Goal: Use online tool/utility: Use online tool/utility

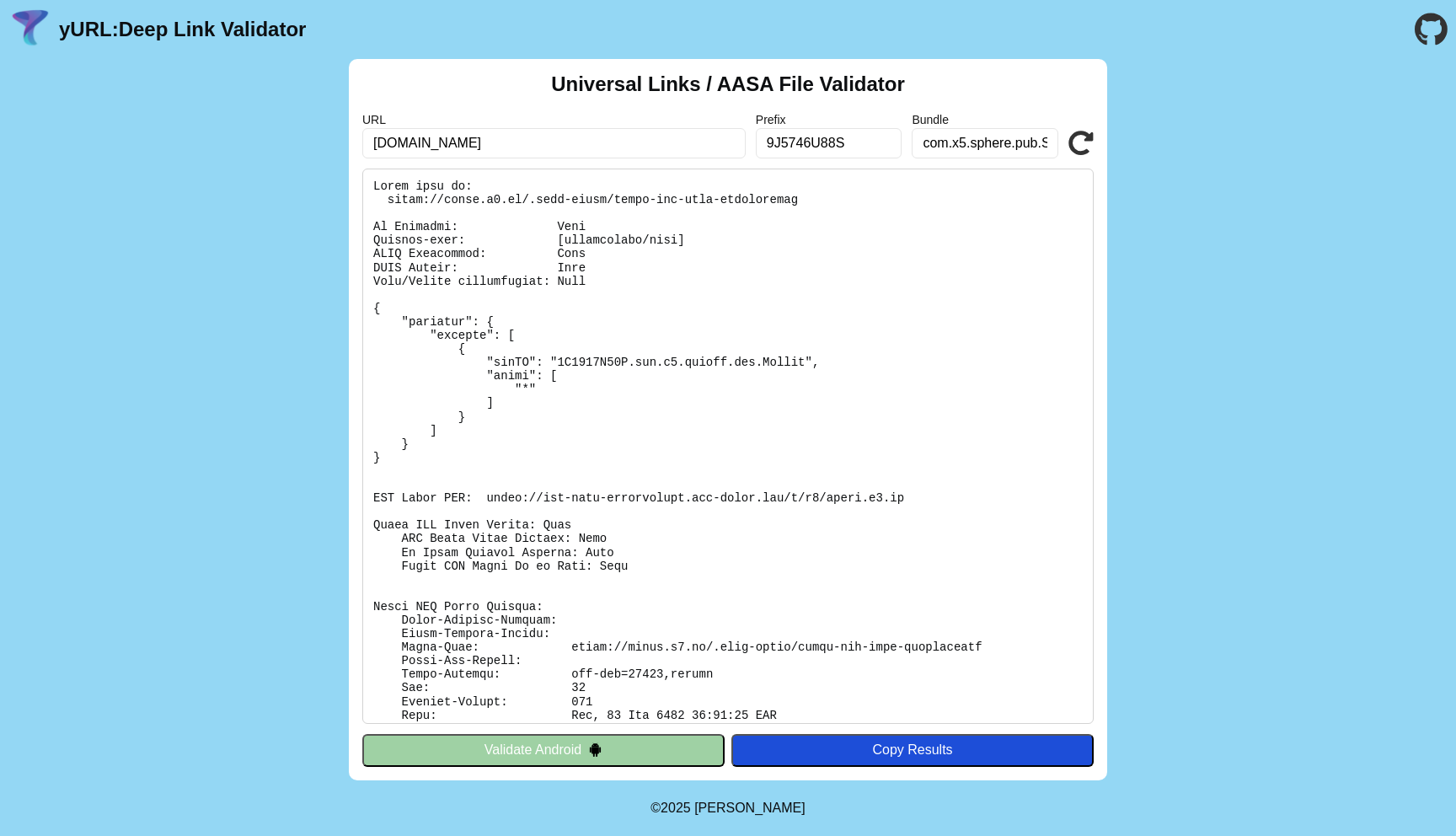
click at [590, 226] on pre at bounding box center [728, 446] width 731 height 555
click at [620, 239] on pre at bounding box center [728, 446] width 731 height 555
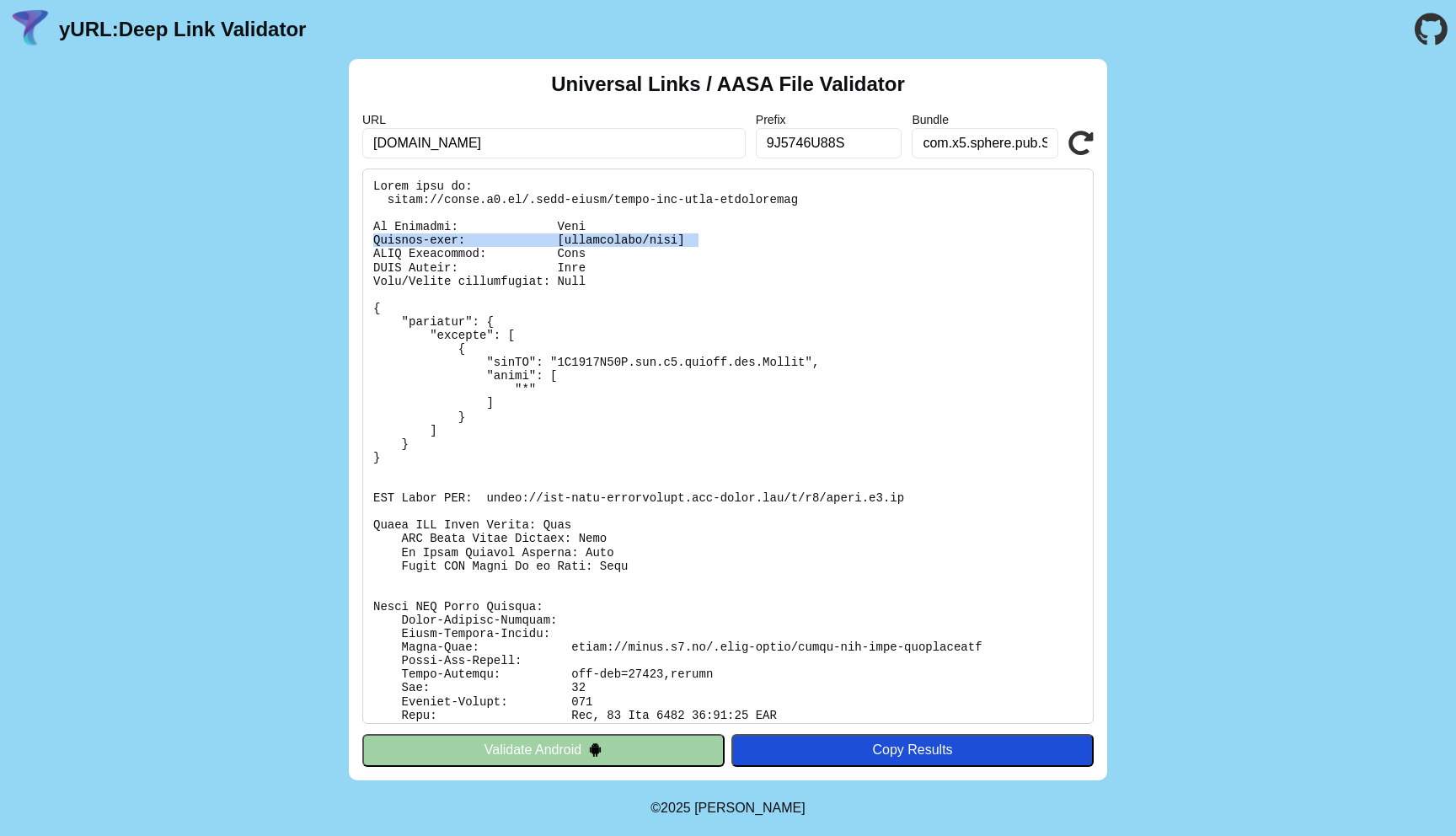
click at [620, 239] on pre at bounding box center [728, 446] width 731 height 555
click at [627, 263] on pre at bounding box center [728, 446] width 731 height 555
click at [619, 272] on pre at bounding box center [728, 446] width 731 height 555
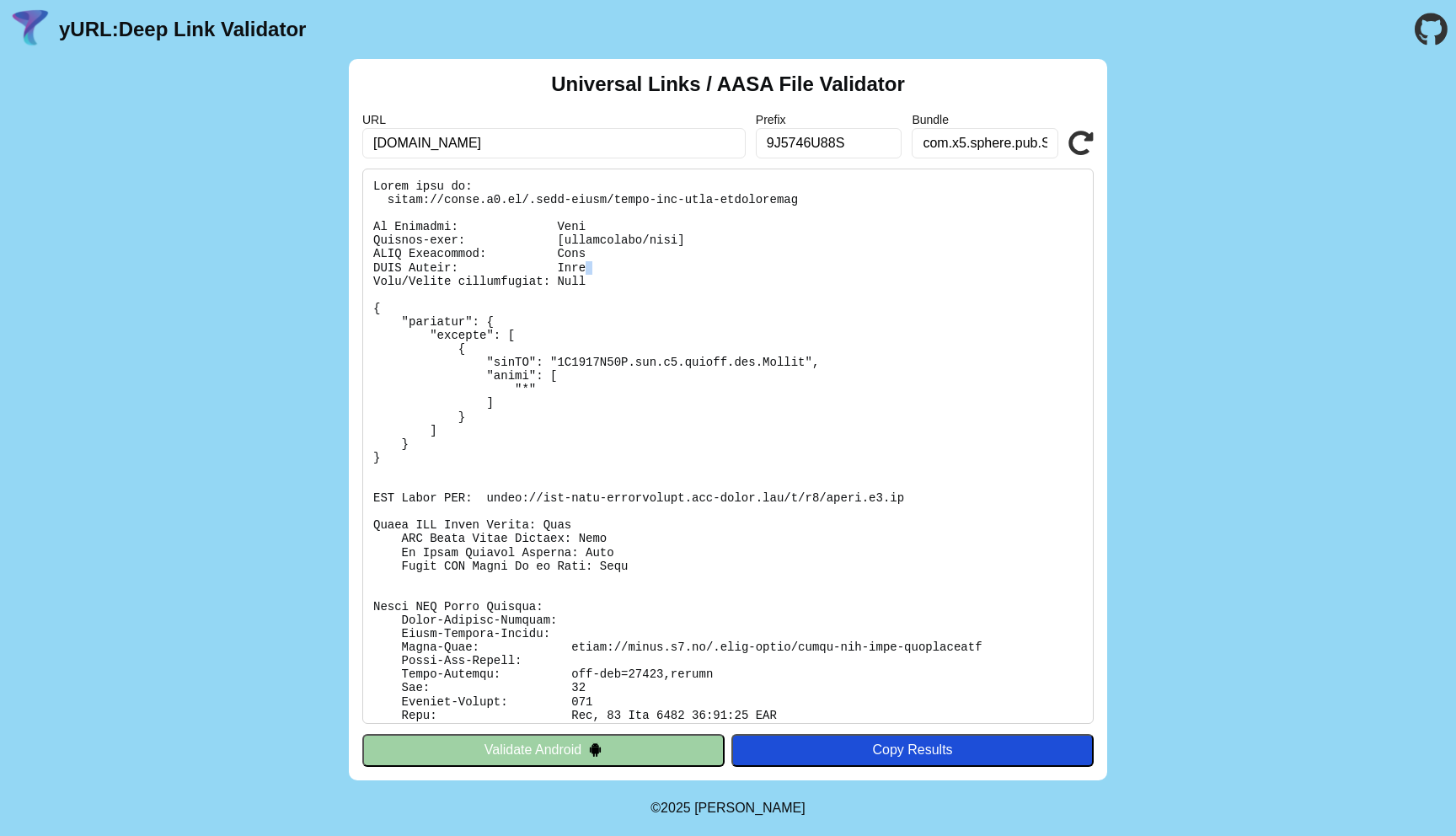
click at [619, 272] on pre at bounding box center [728, 446] width 731 height 555
click at [619, 280] on pre at bounding box center [728, 446] width 731 height 555
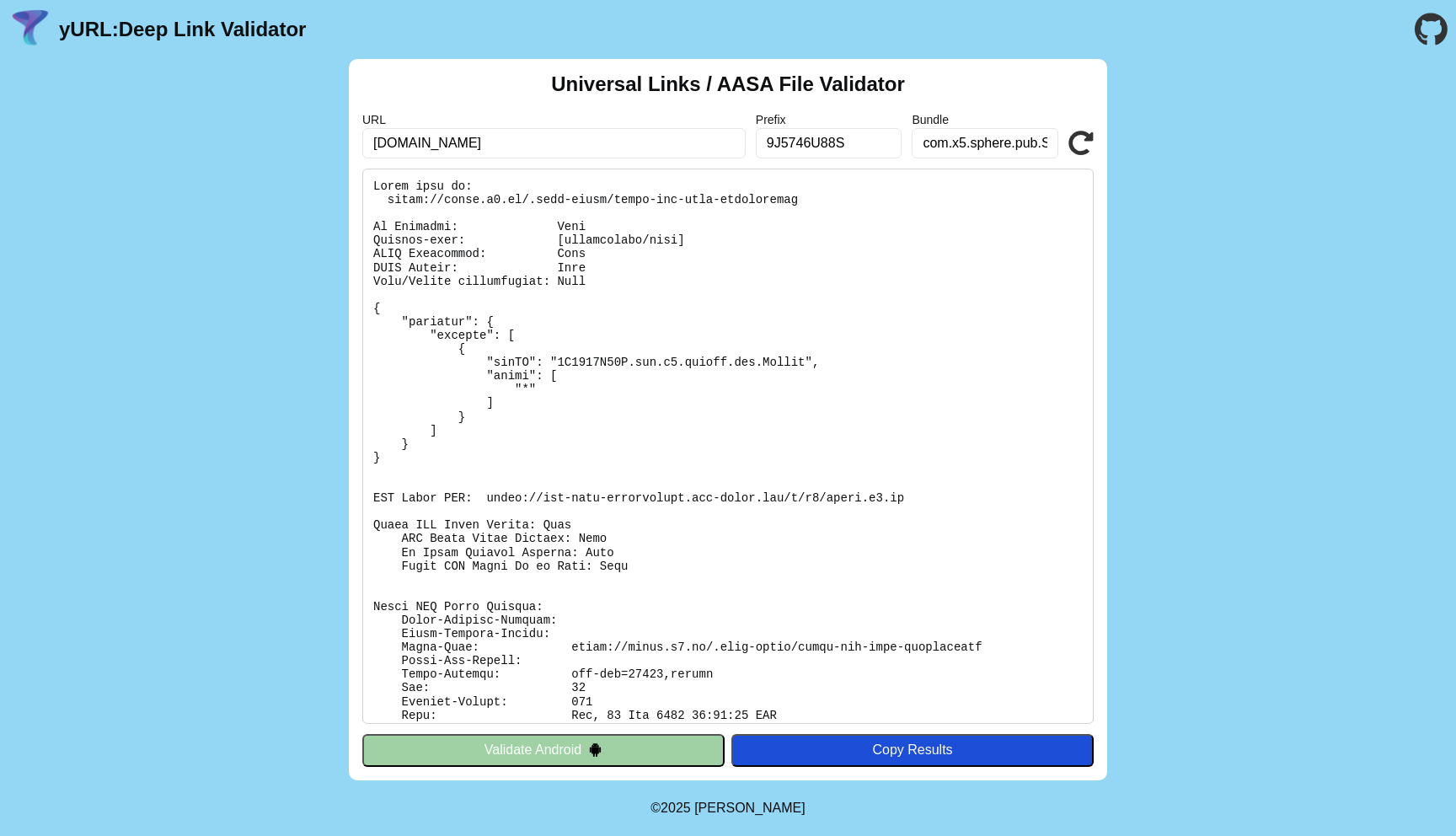
click at [637, 288] on pre at bounding box center [728, 446] width 731 height 555
click at [683, 143] on input "sfera.x5.ru" at bounding box center [554, 143] width 383 height 30
paste input "market.yandex"
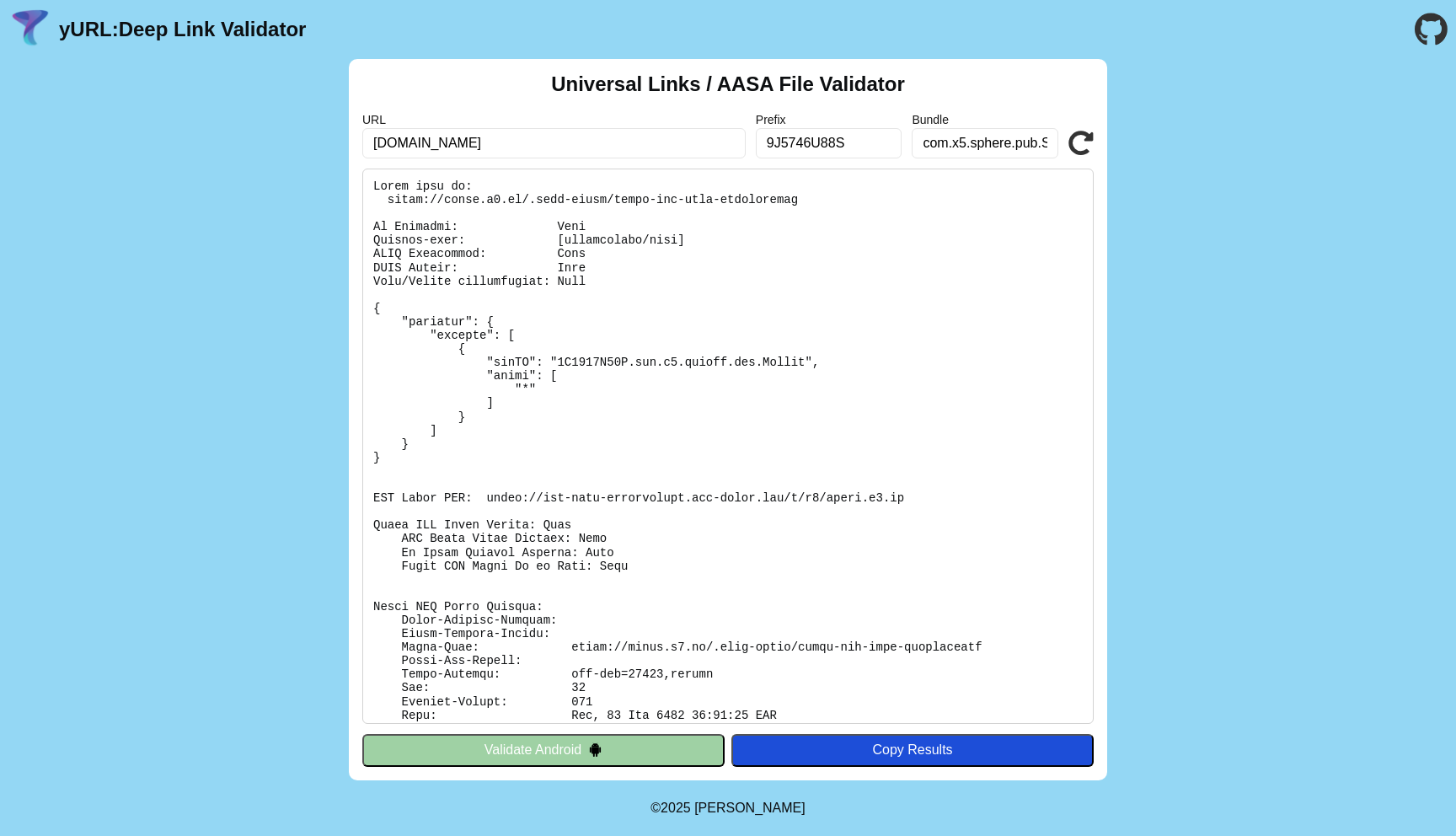
type input "[DOMAIN_NAME]"
click at [848, 142] on input "9J5746U88S" at bounding box center [829, 143] width 146 height 30
click at [1006, 130] on input "com.x5.sphere.pub.Sphere" at bounding box center [985, 143] width 146 height 30
click at [1087, 152] on icon at bounding box center [1081, 144] width 26 height 26
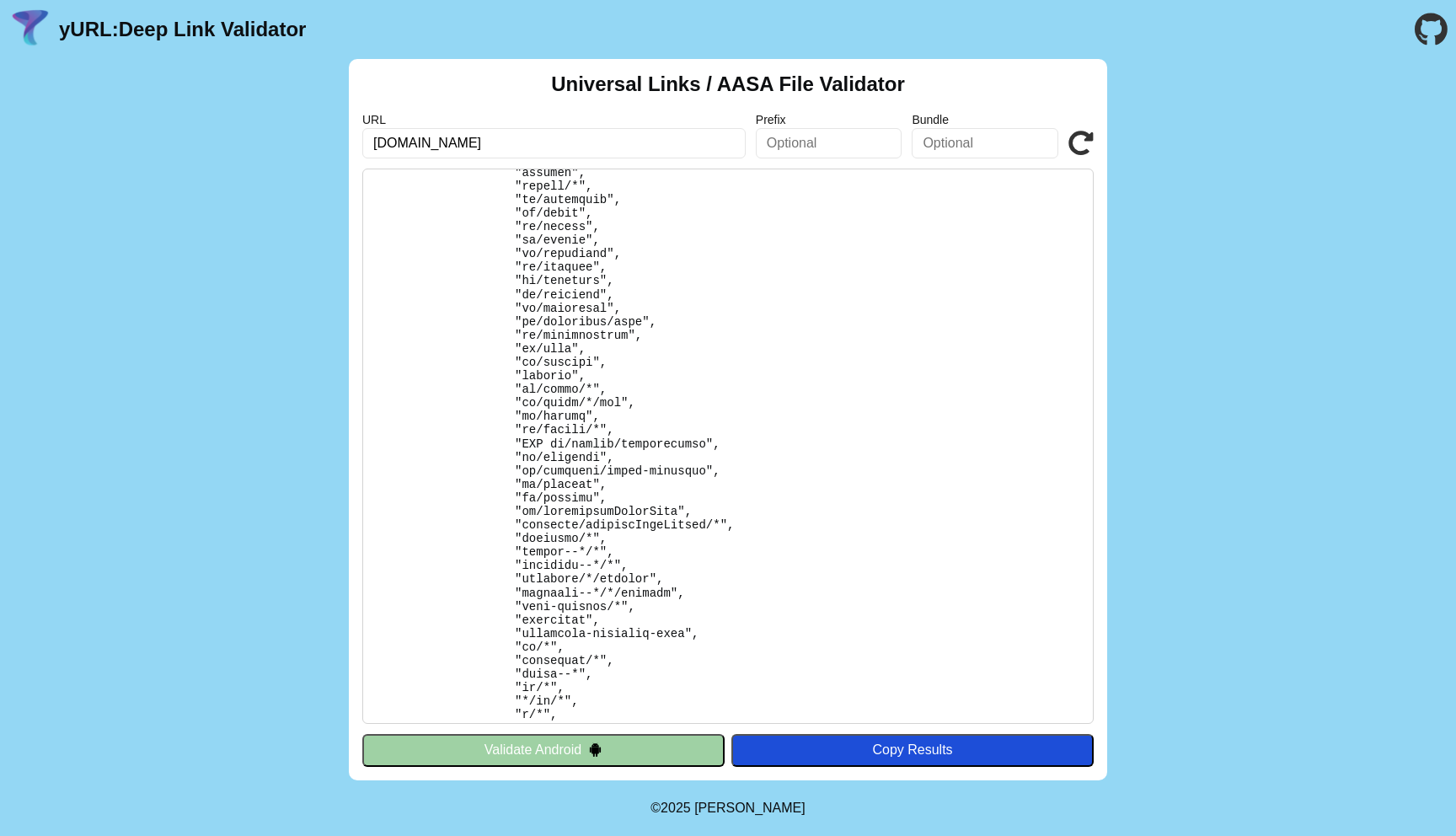
scroll to position [2478, 0]
